Goal: Information Seeking & Learning: Learn about a topic

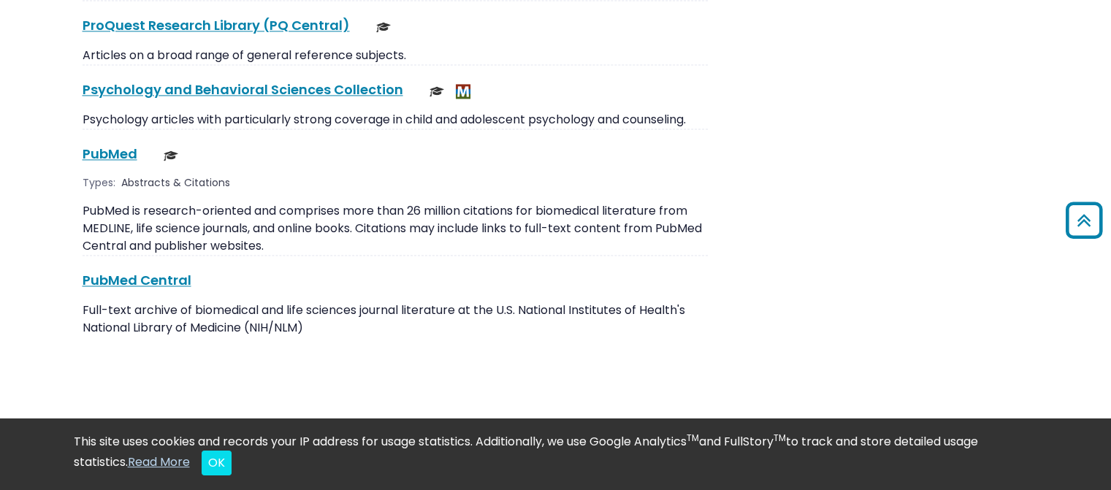
scroll to position [2337, 0]
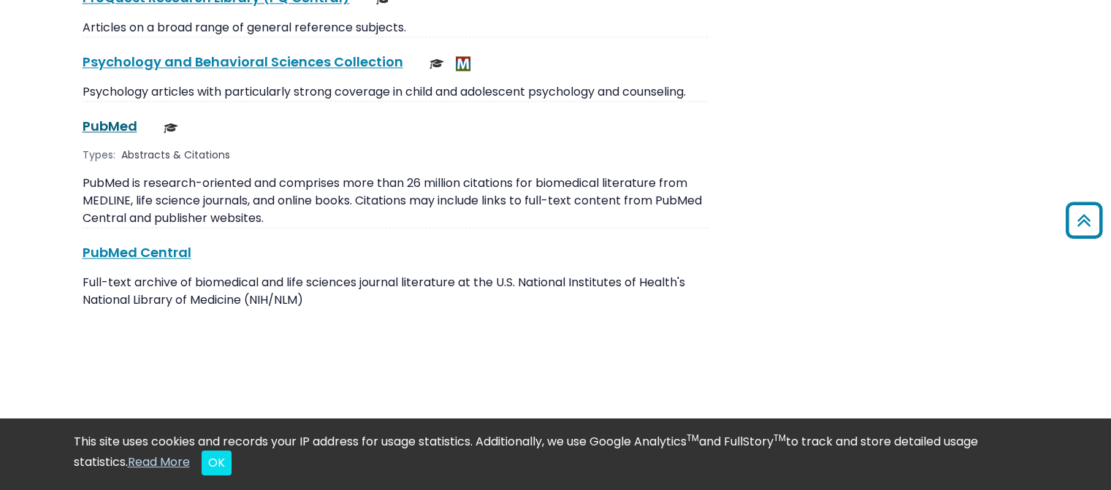
click at [105, 117] on link "PubMed This link opens in a new window" at bounding box center [110, 126] width 55 height 18
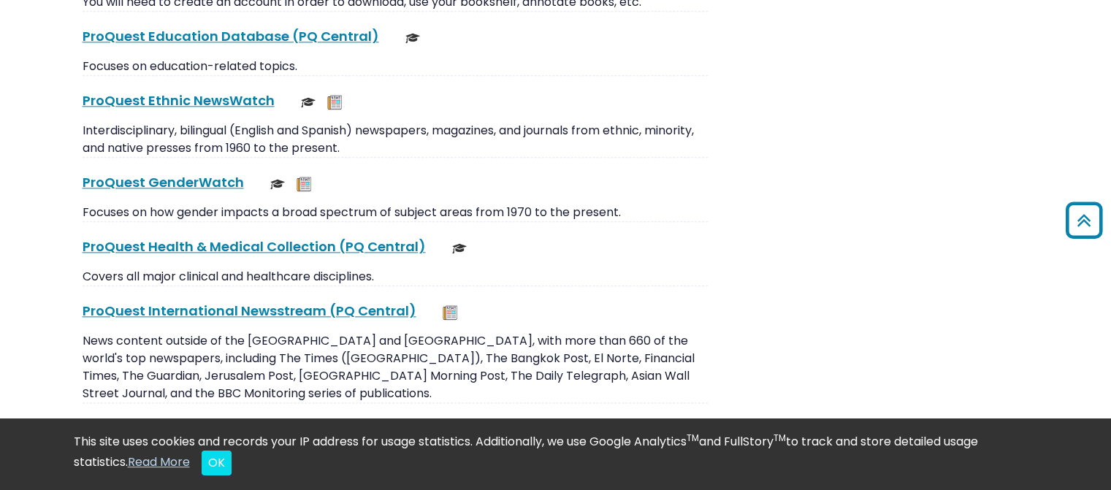
scroll to position [1753, 0]
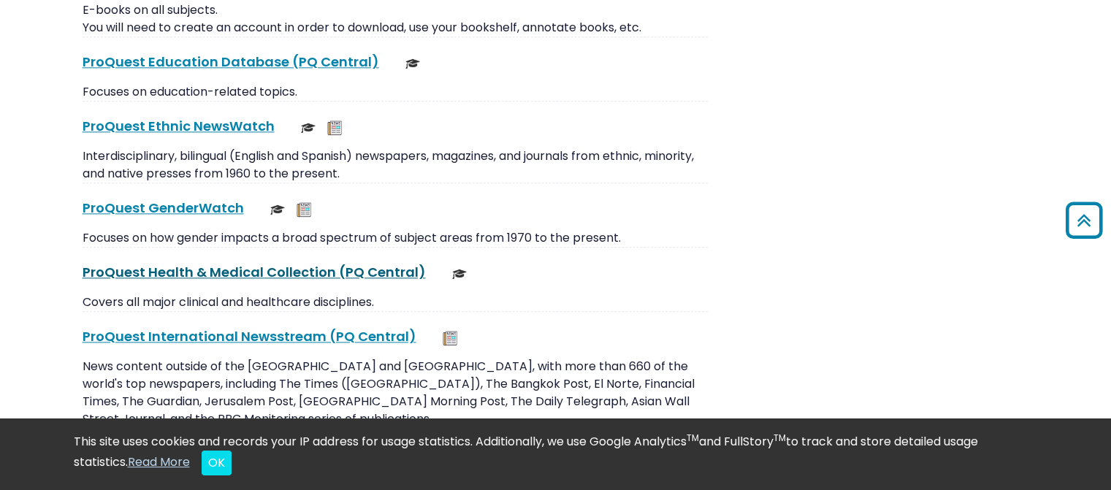
click at [275, 263] on link "ProQuest Health & Medical Collection (PQ Central) This link opens in a new wind…" at bounding box center [254, 272] width 343 height 18
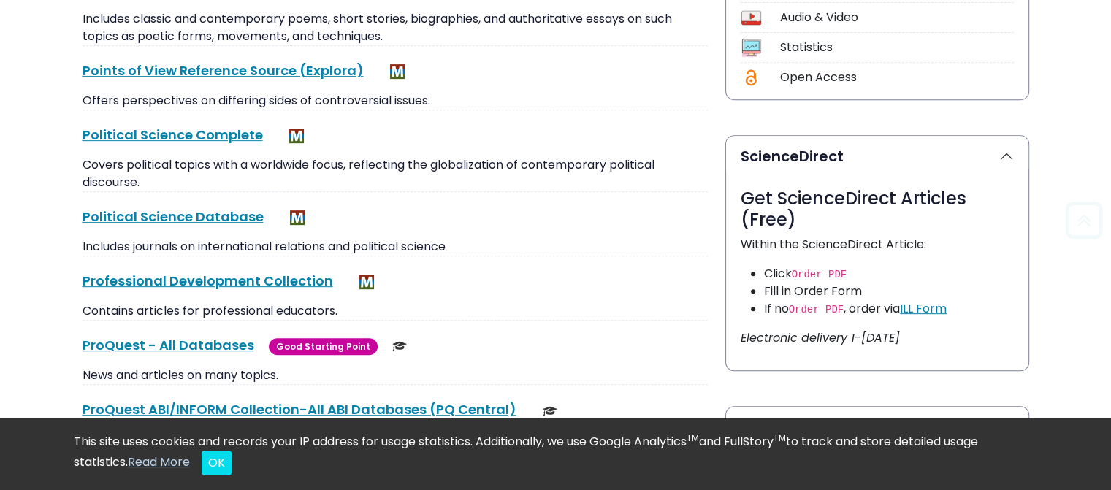
scroll to position [219, 0]
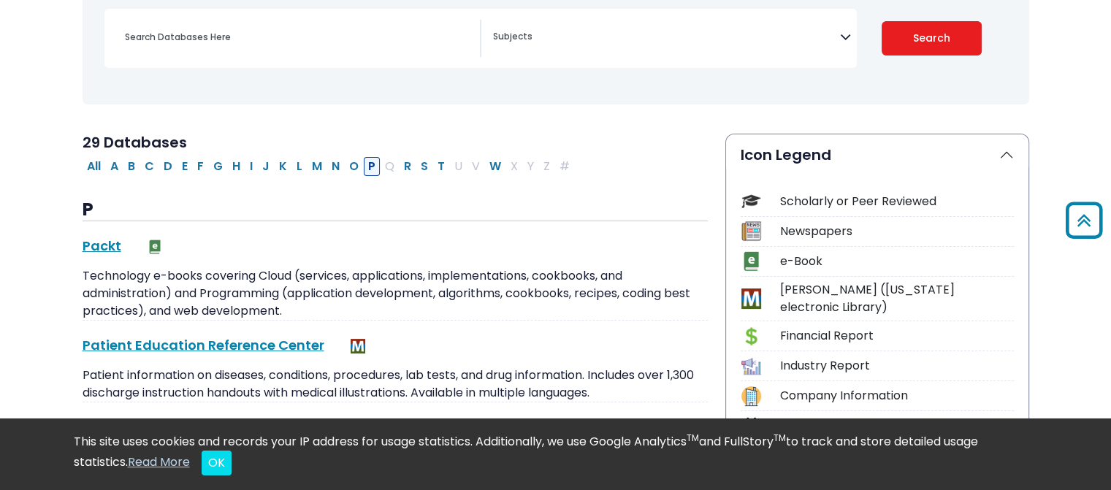
click at [372, 169] on button "P" at bounding box center [372, 166] width 16 height 19
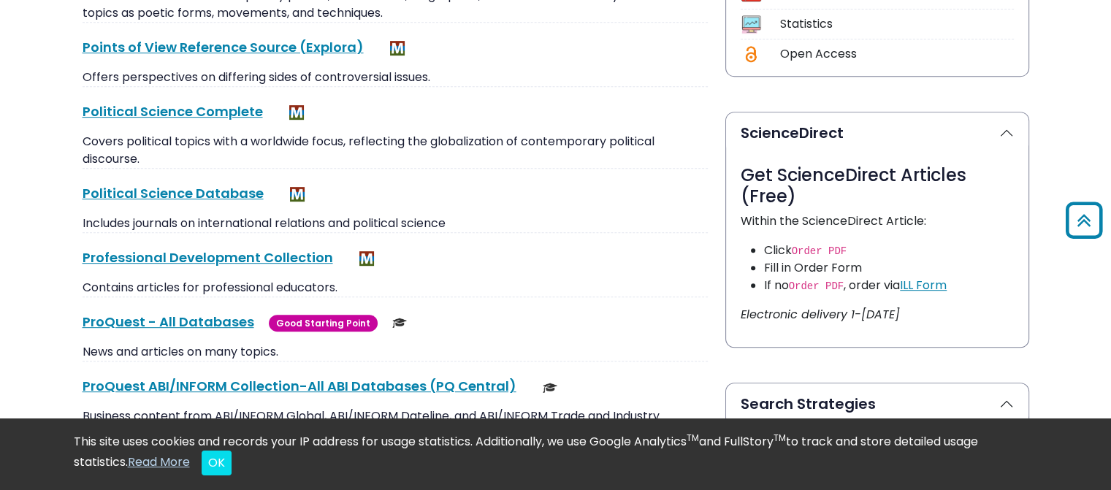
scroll to position [365, 0]
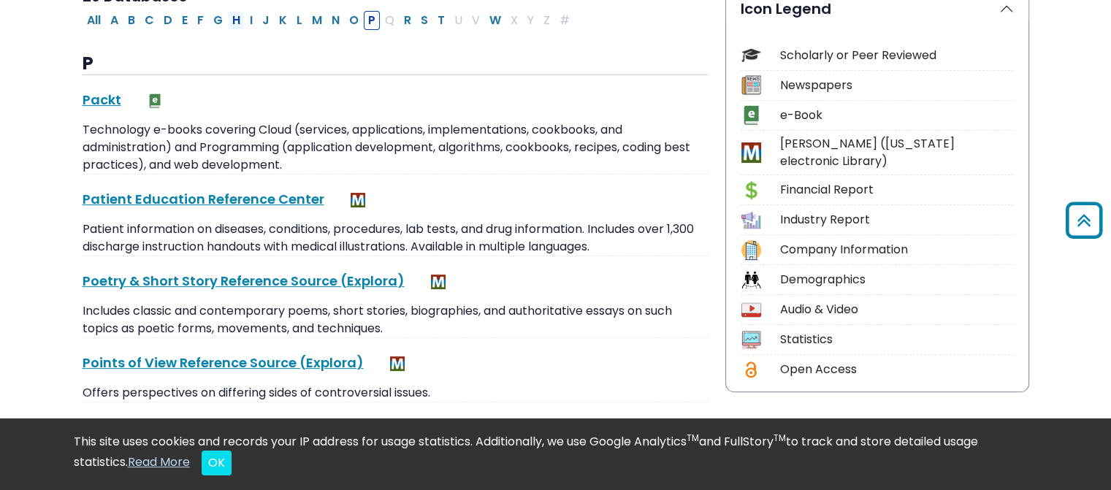
click at [228, 17] on button "H" at bounding box center [236, 20] width 17 height 19
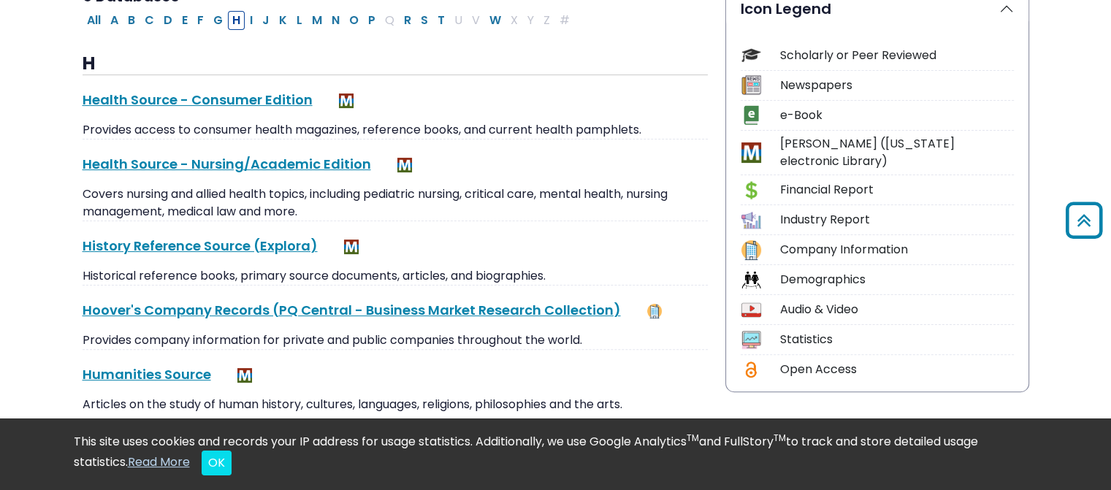
scroll to position [408, 0]
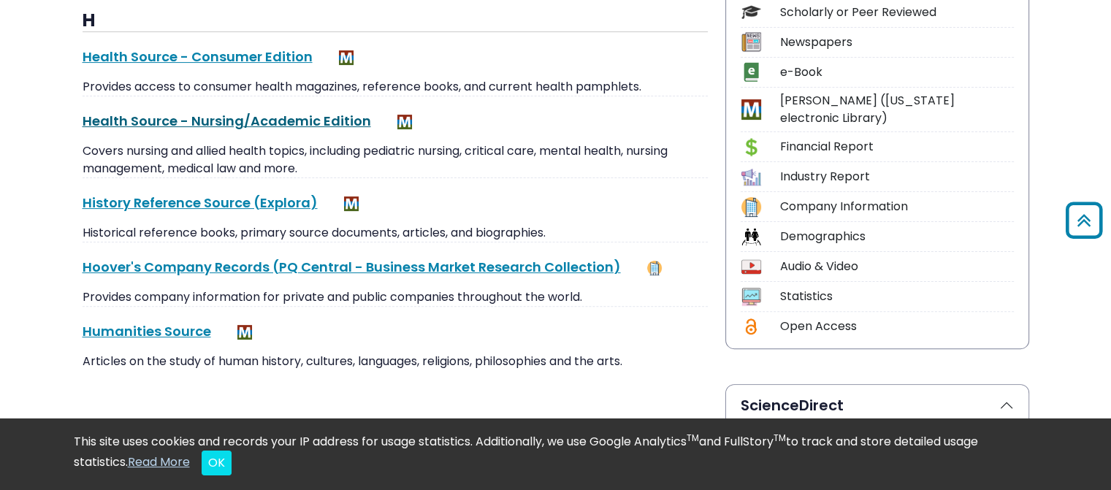
click at [275, 123] on link "Health Source - Nursing/Academic Edition This link opens in a new window" at bounding box center [227, 121] width 288 height 18
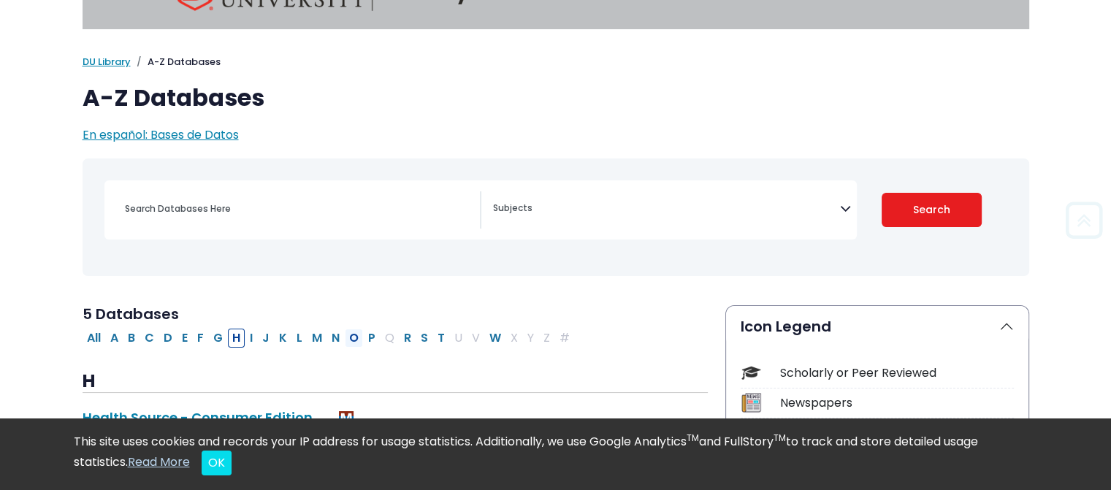
scroll to position [73, 0]
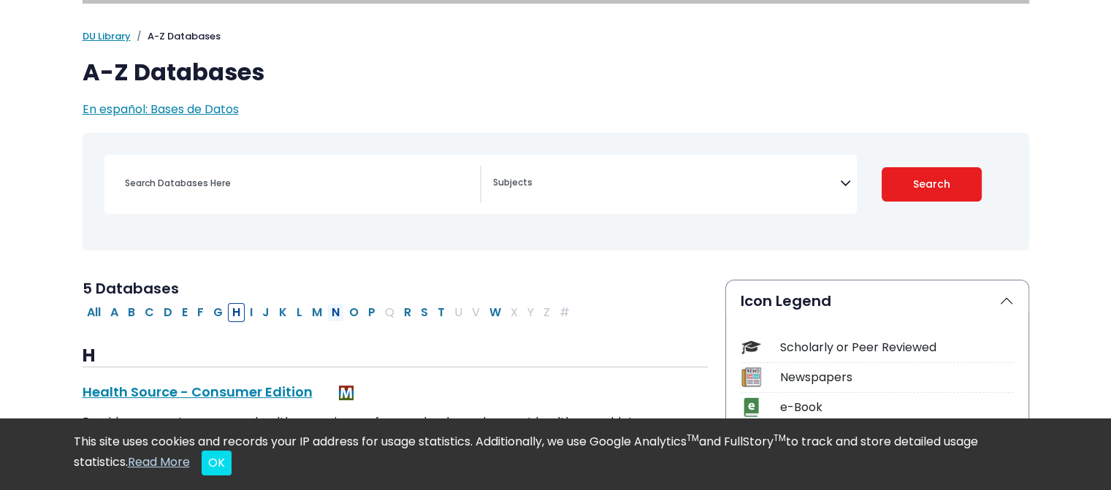
click at [327, 311] on button "N" at bounding box center [335, 312] width 17 height 19
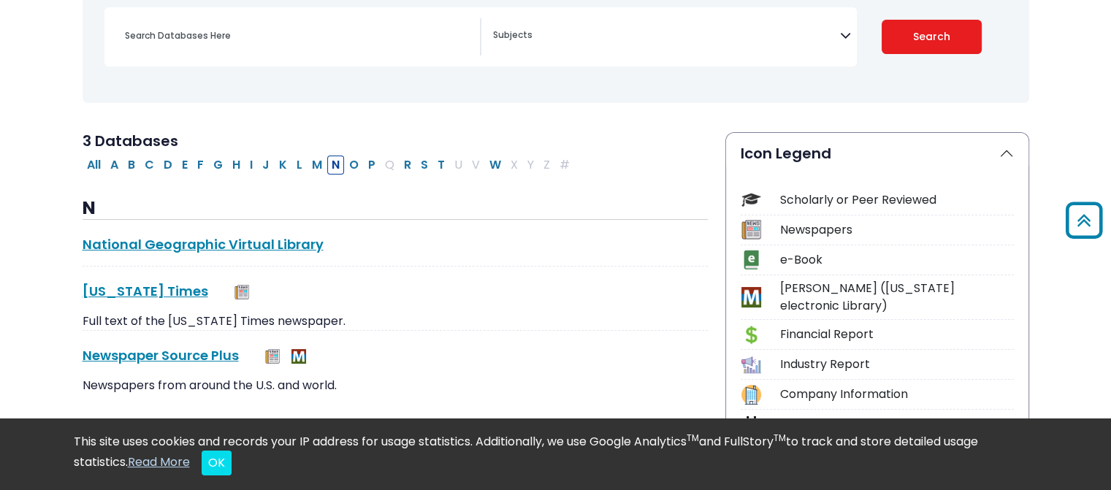
scroll to position [219, 0]
click at [240, 169] on button "H" at bounding box center [236, 166] width 17 height 19
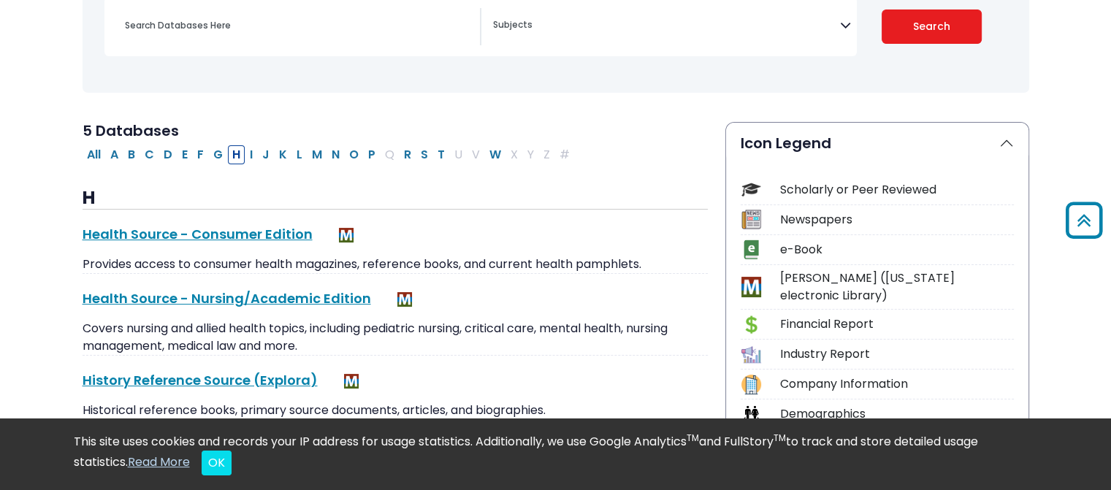
scroll to position [219, 0]
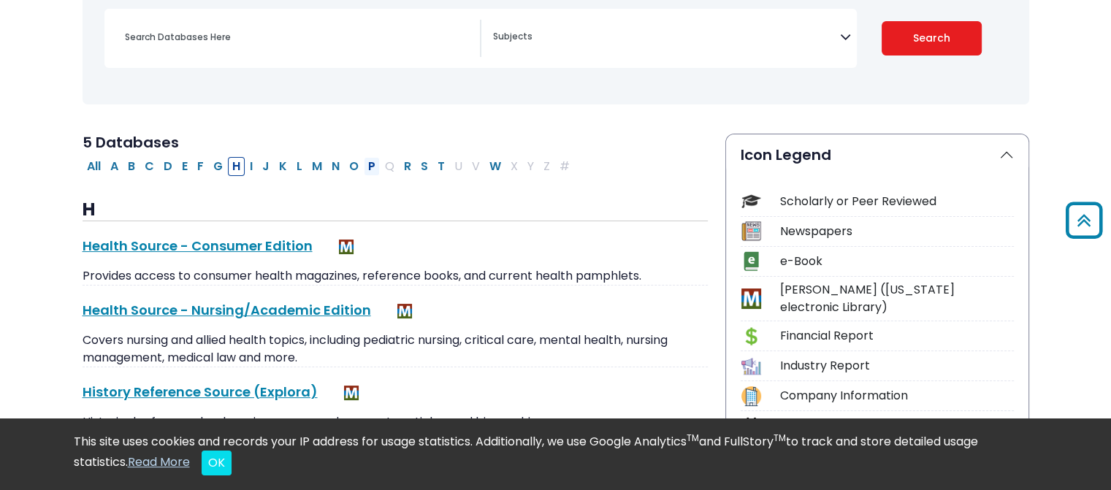
click at [364, 166] on button "P" at bounding box center [372, 166] width 16 height 19
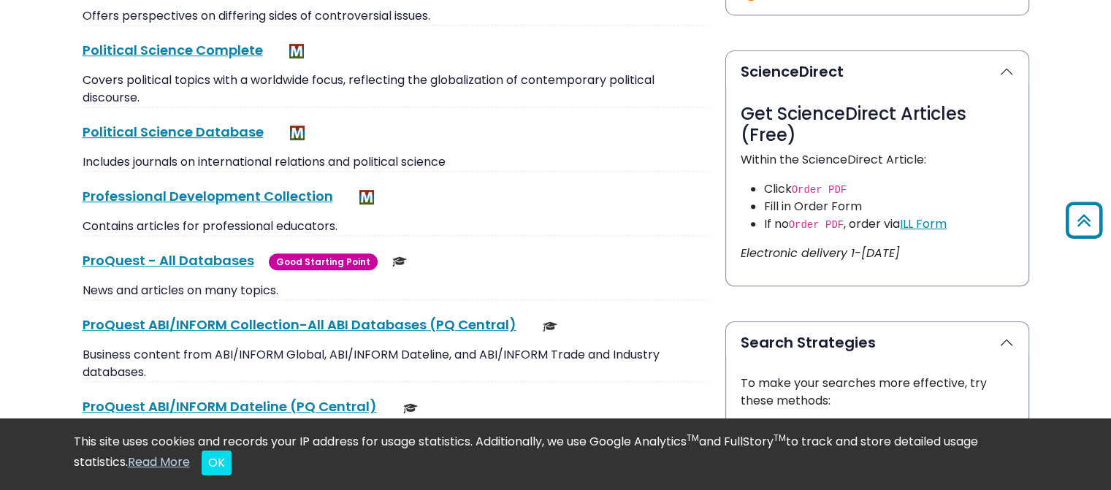
scroll to position [876, 0]
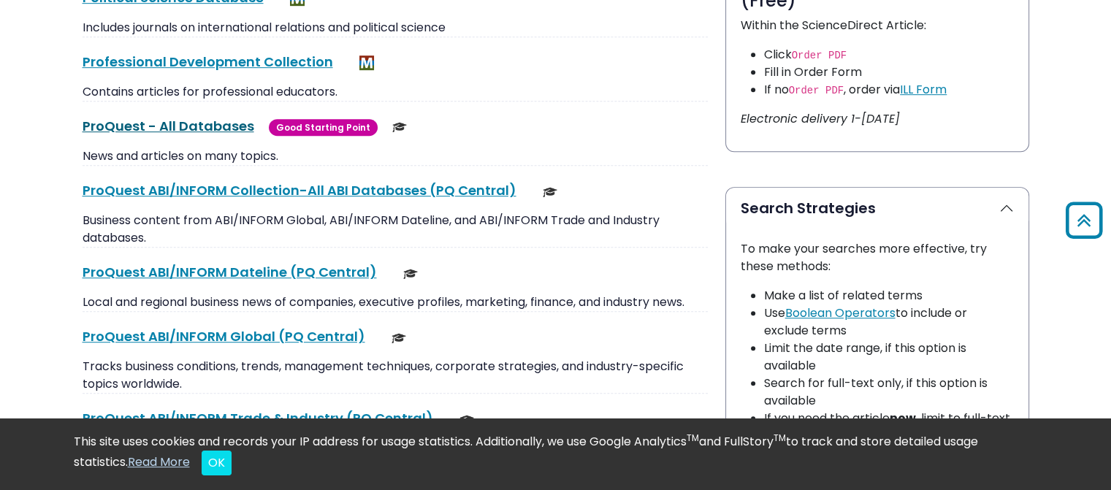
click at [203, 117] on link "ProQuest - All Databases This link opens in a new window" at bounding box center [169, 126] width 172 height 18
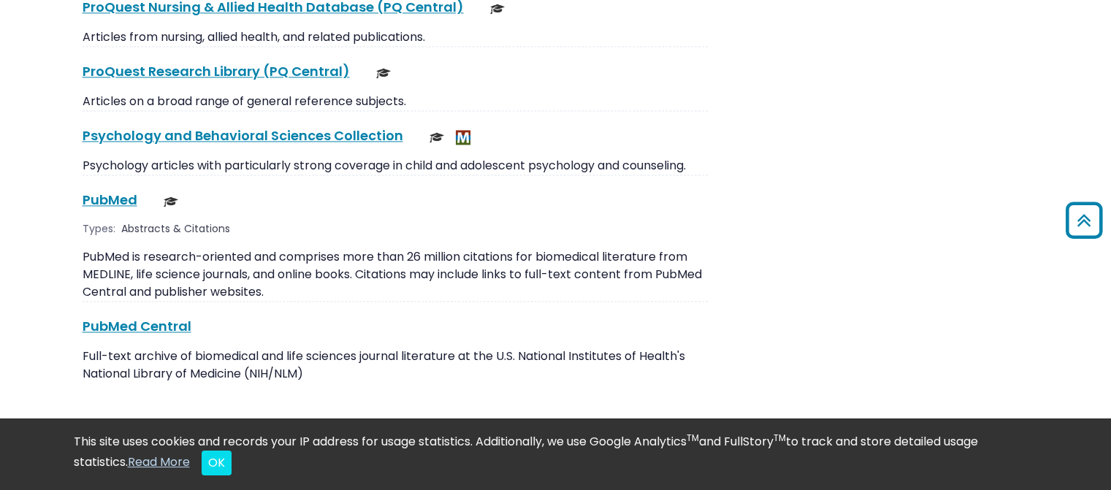
scroll to position [2264, 0]
click at [105, 190] on link "PubMed This link opens in a new window" at bounding box center [110, 199] width 55 height 18
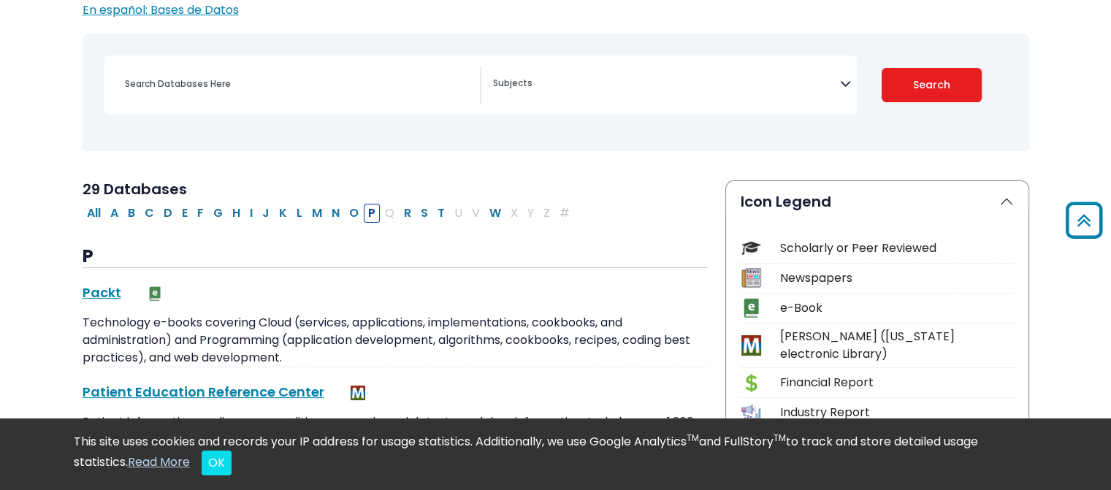
scroll to position [0, 0]
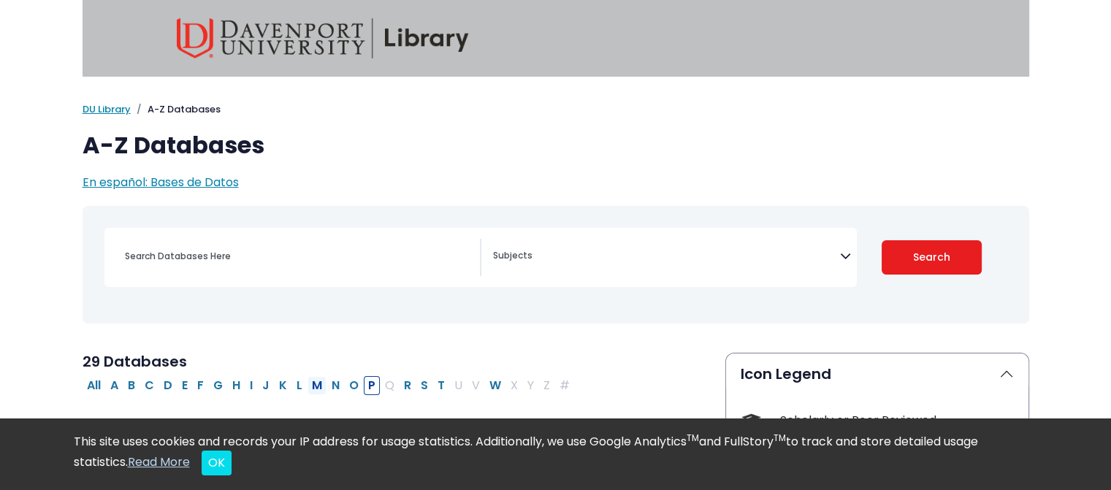
click at [315, 384] on button "M" at bounding box center [316, 385] width 19 height 19
select select "Database Subject Filter"
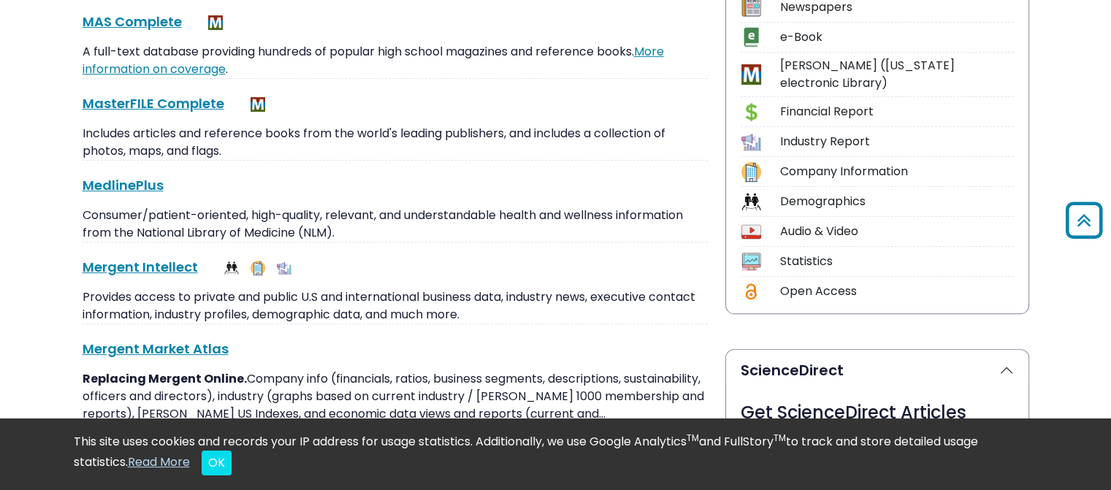
scroll to position [438, 0]
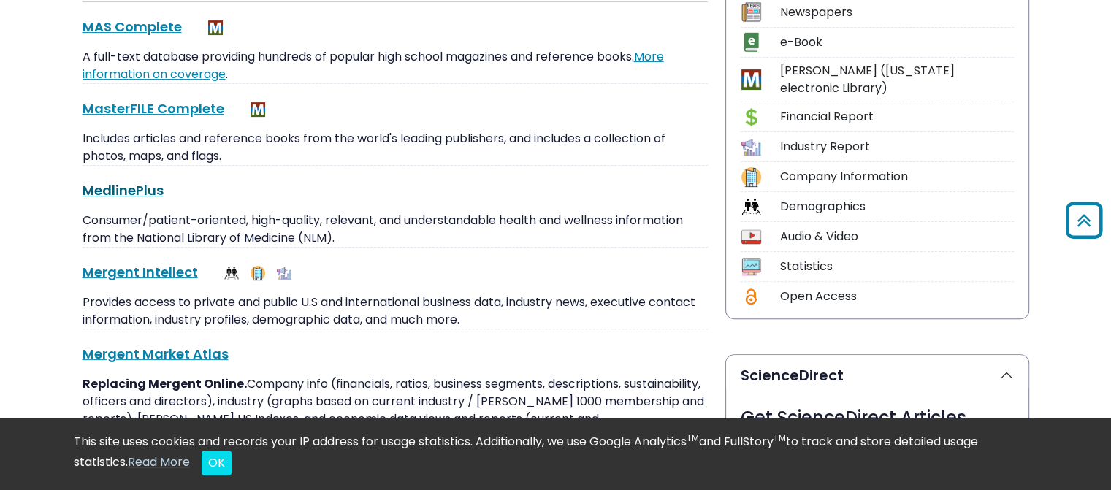
click at [152, 192] on link "MedlinePlus This link opens in a new window" at bounding box center [123, 190] width 81 height 18
